Goal: Obtain resource: Download file/media

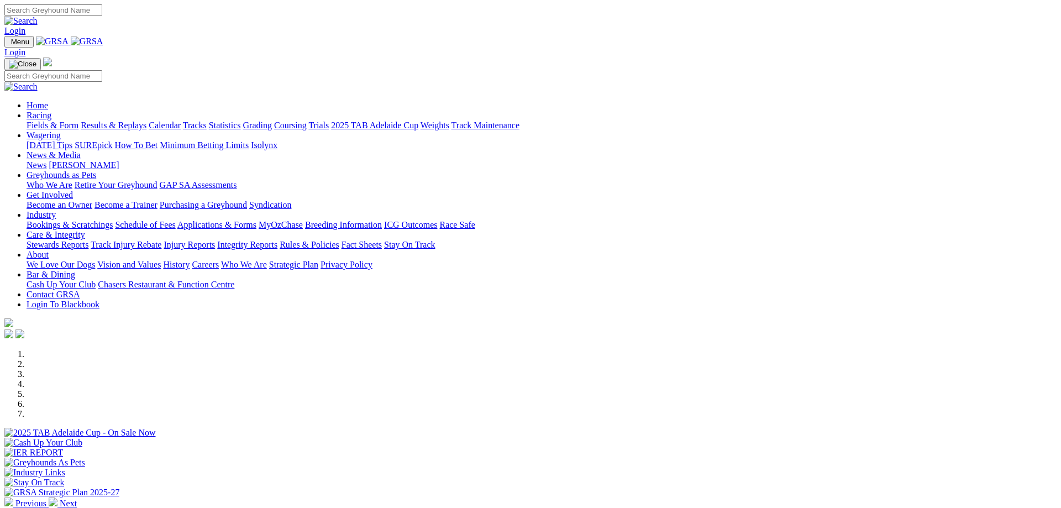
click at [256, 220] on link "Applications & Forms" at bounding box center [216, 224] width 79 height 9
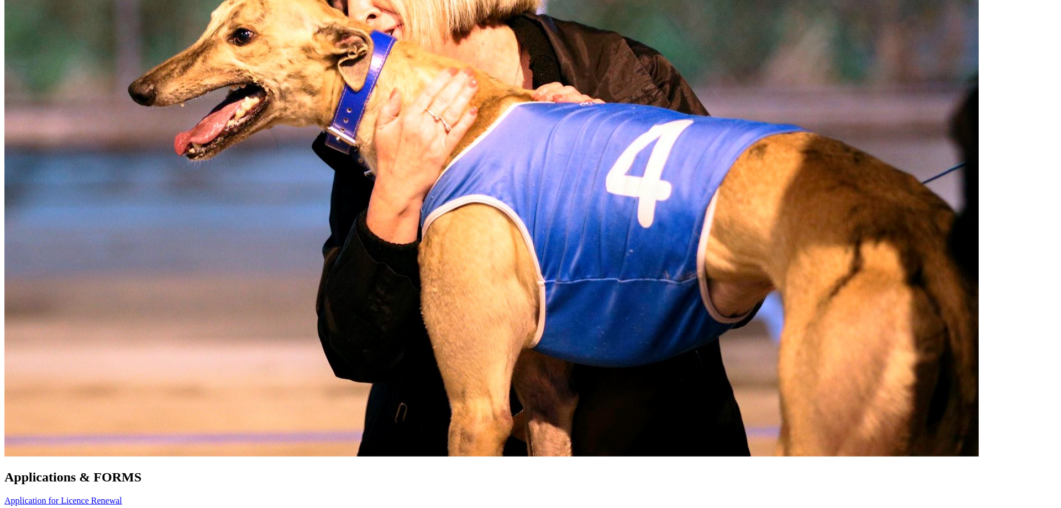
scroll to position [620, 0]
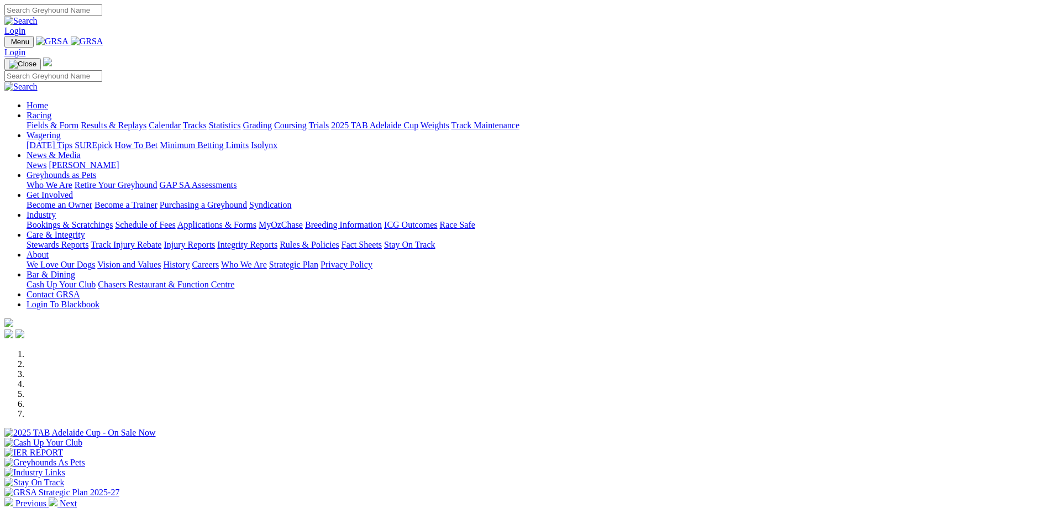
click at [56, 210] on link "Industry" at bounding box center [41, 214] width 29 height 9
click at [256, 220] on link "Applications & Forms" at bounding box center [216, 224] width 79 height 9
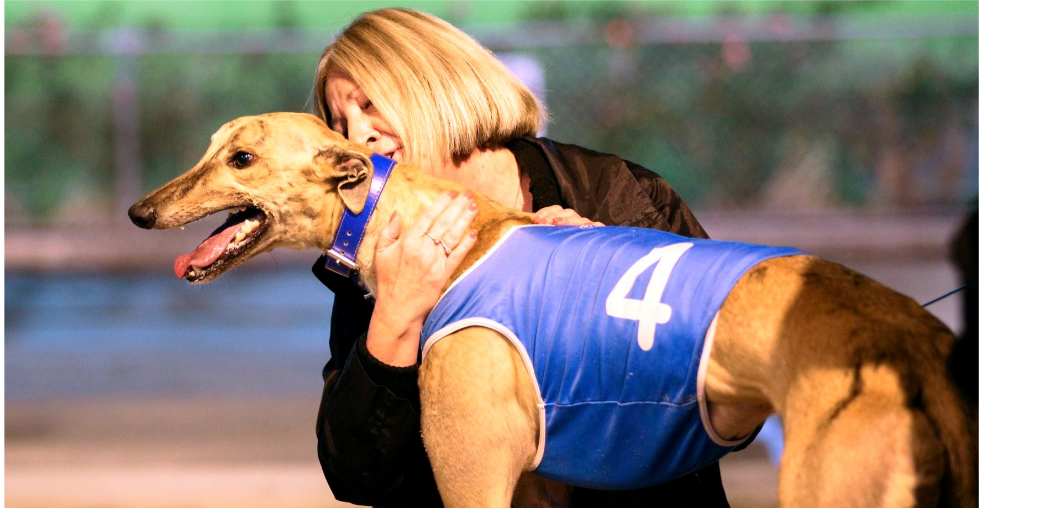
scroll to position [564, 0]
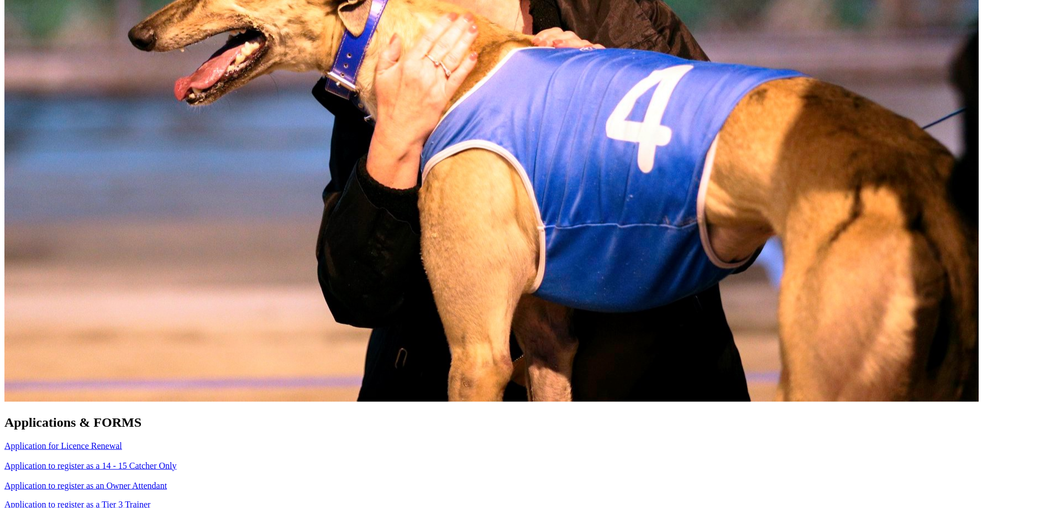
scroll to position [676, 0]
